Goal: Find specific page/section: Find specific page/section

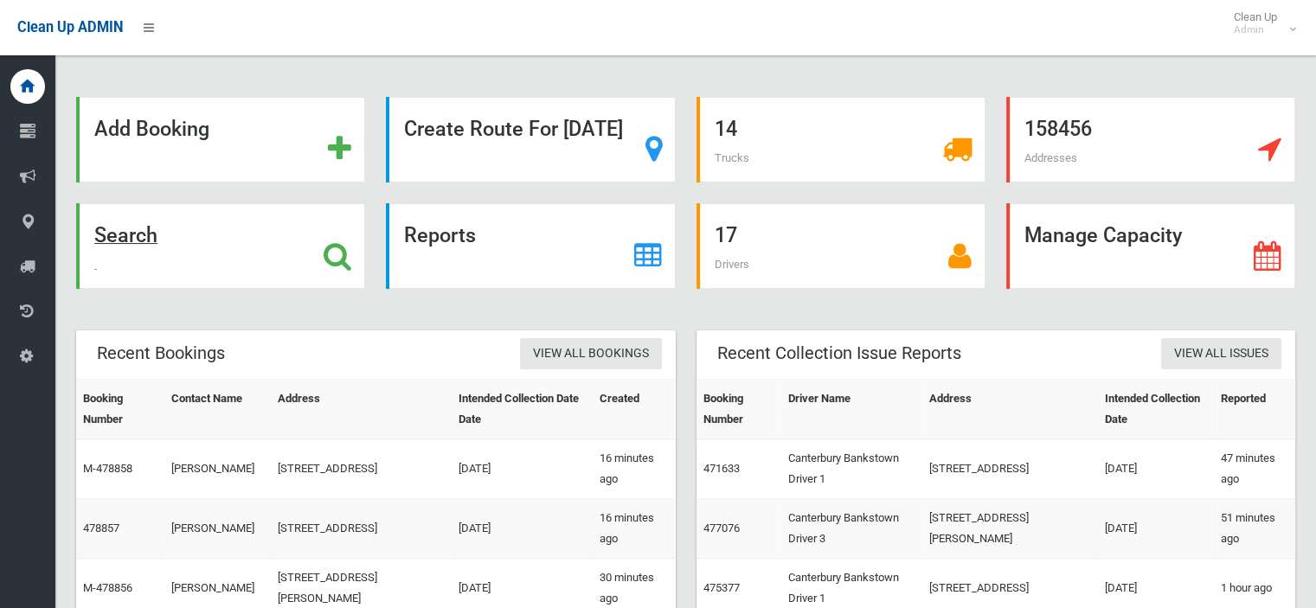
click at [158, 234] on strong "Search" at bounding box center [125, 235] width 63 height 24
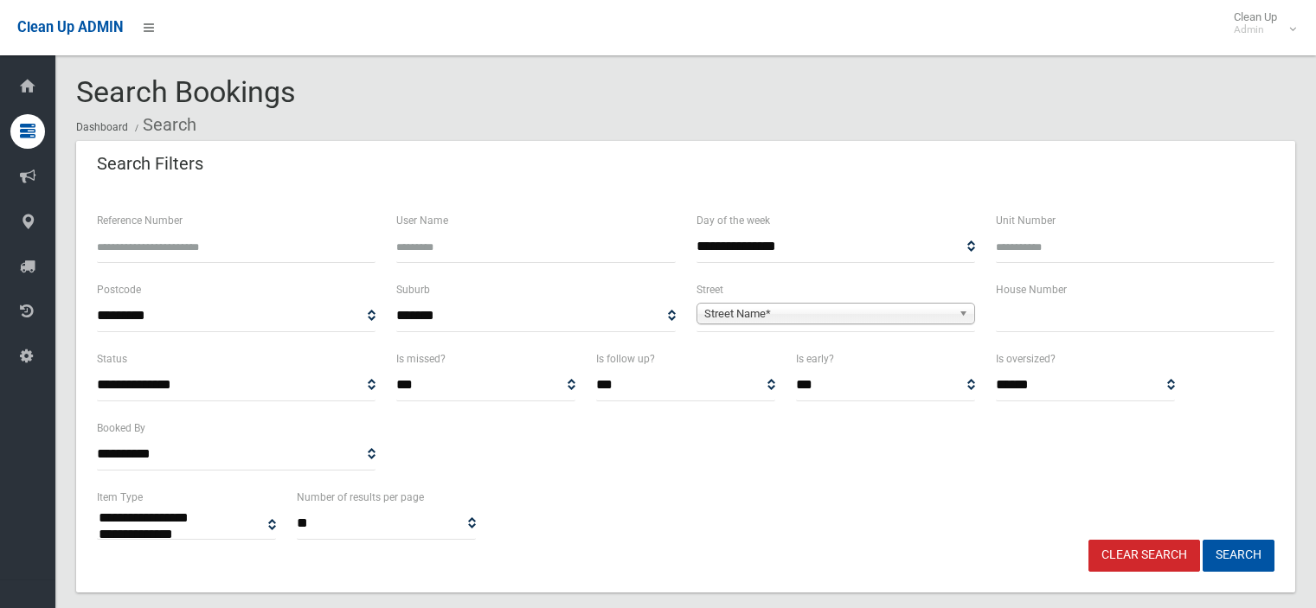
select select
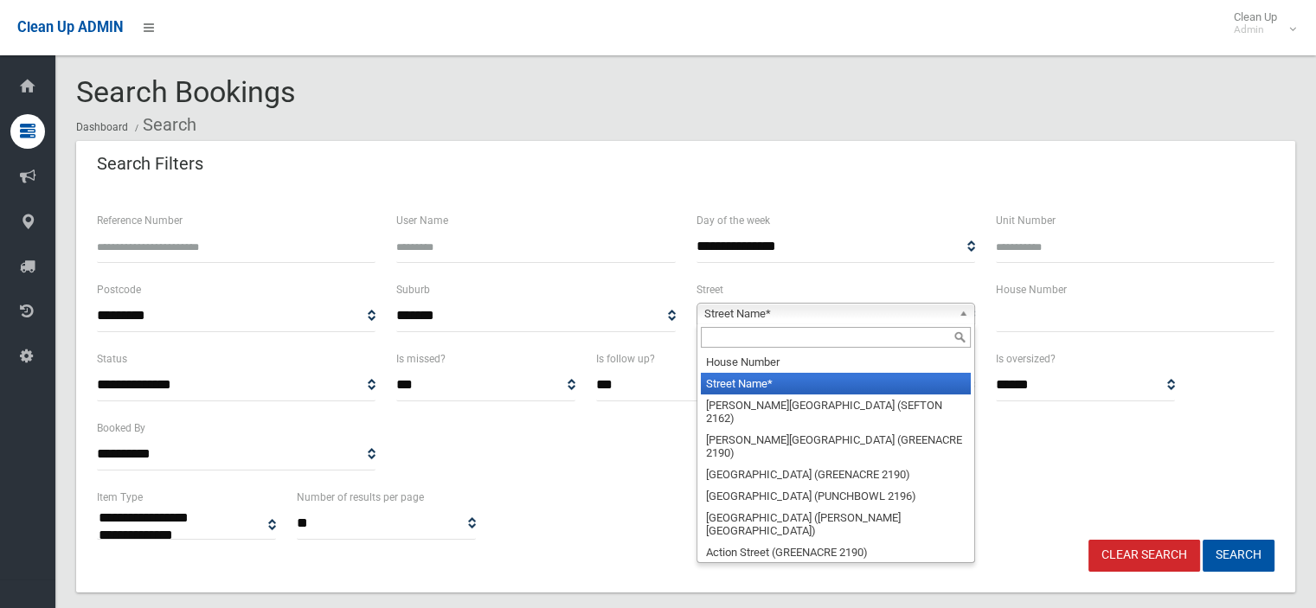
click at [810, 306] on span "Street Name*" at bounding box center [828, 314] width 248 height 21
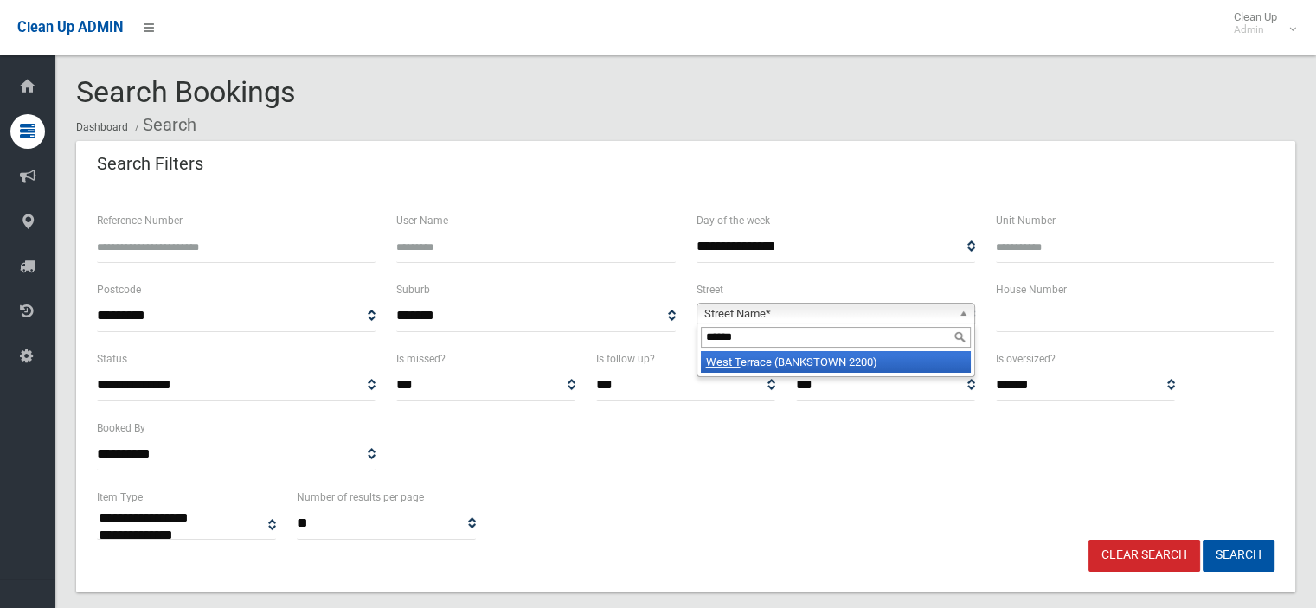
type input "******"
click at [800, 363] on li "West T errace (BANKSTOWN 2200)" at bounding box center [836, 362] width 270 height 22
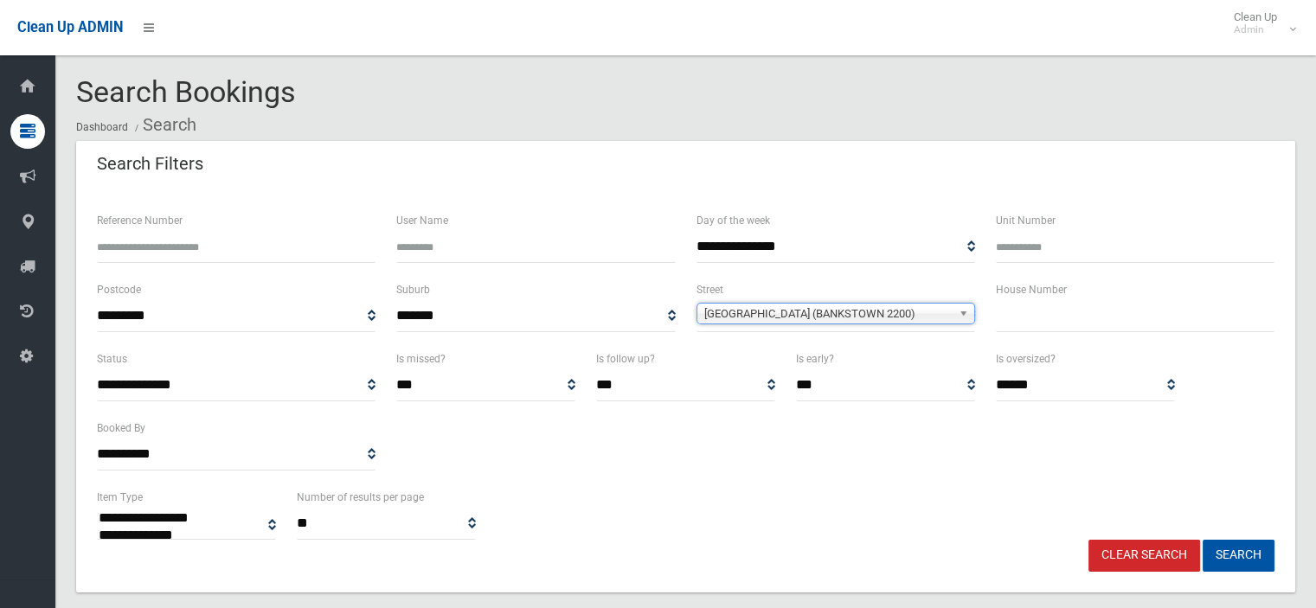
click at [1032, 312] on input "text" at bounding box center [1135, 316] width 279 height 32
type input "**"
click at [1231, 555] on button "Search" at bounding box center [1239, 556] width 72 height 32
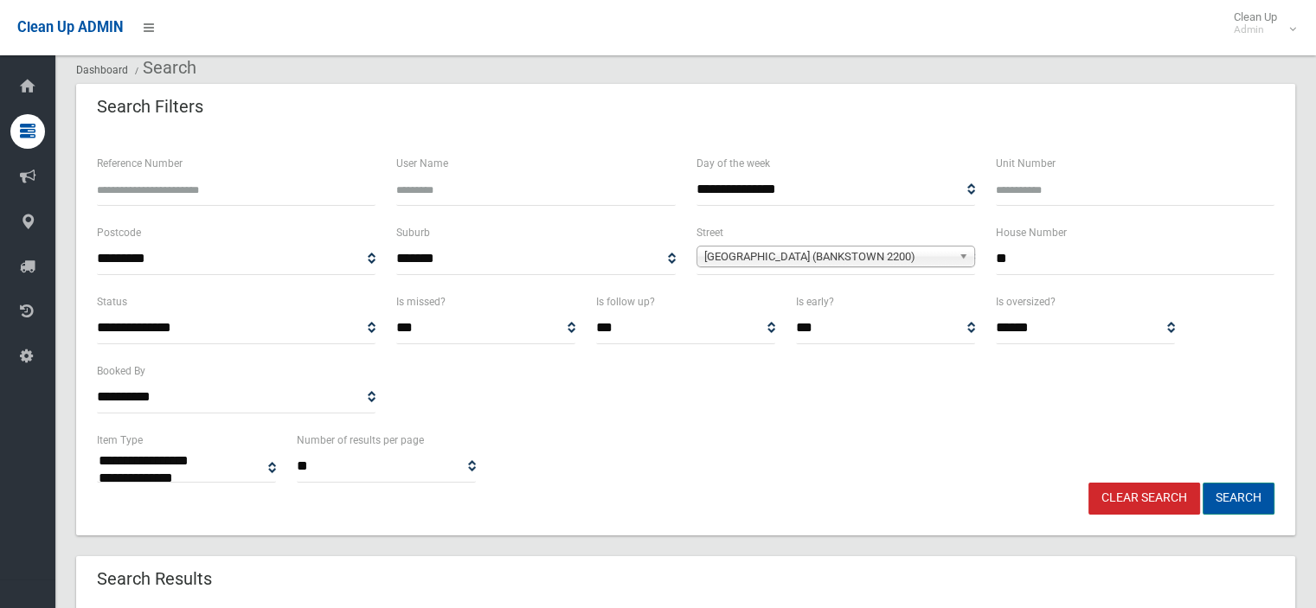
scroll to position [87, 0]
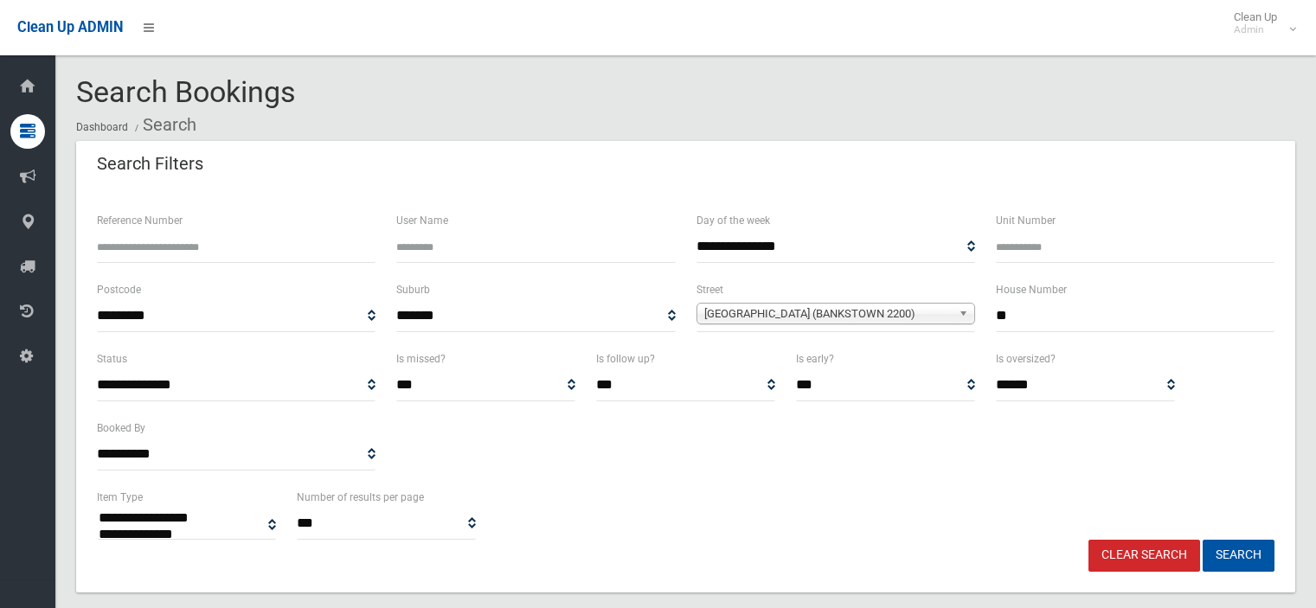
select select
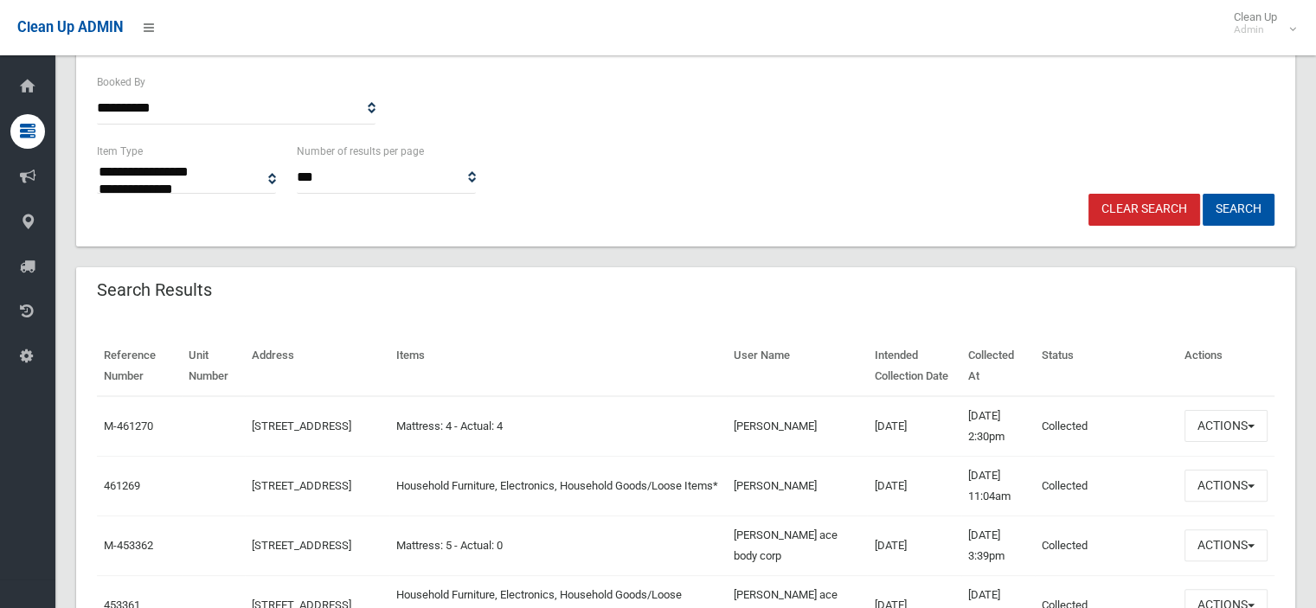
scroll to position [433, 0]
